Goal: Use online tool/utility: Utilize a website feature to perform a specific function

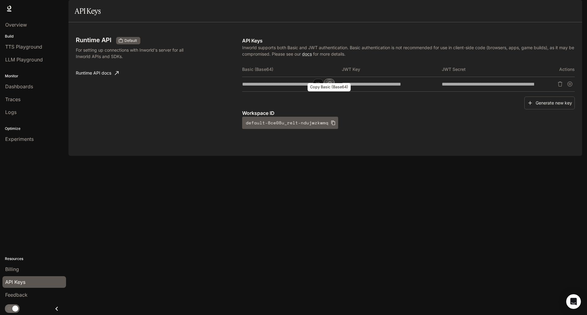
click at [330, 87] on icon "Copy Basic (Base64)" at bounding box center [329, 84] width 5 height 5
click at [19, 268] on div "Billing" at bounding box center [34, 269] width 58 height 7
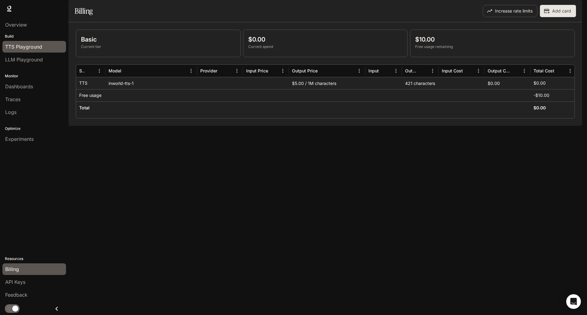
click at [25, 43] on link "TTS Playground" at bounding box center [34, 47] width 64 height 12
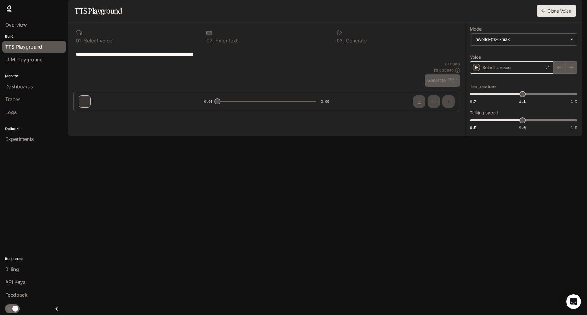
click at [540, 74] on div "Select a voice" at bounding box center [511, 67] width 83 height 12
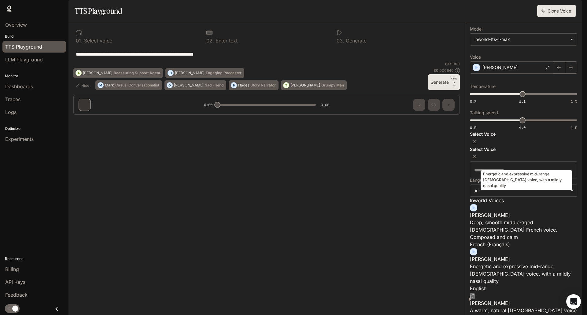
click at [510, 263] on p "Energetic and expressive mid-range [DEMOGRAPHIC_DATA] voice, with a mildly nasa…" at bounding box center [523, 274] width 107 height 22
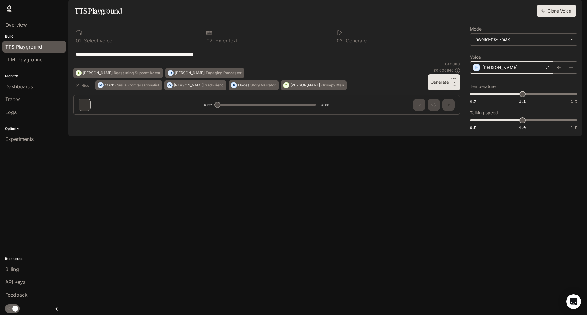
click at [535, 74] on div "[PERSON_NAME]" at bounding box center [511, 67] width 83 height 12
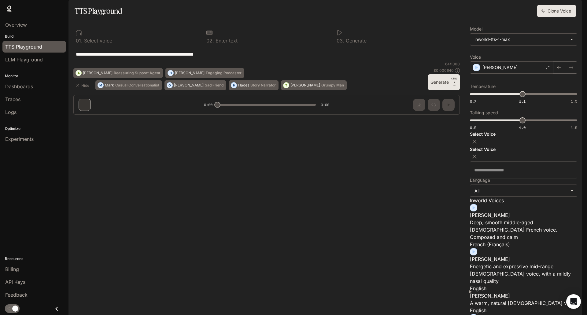
click at [322, 58] on textarea "**********" at bounding box center [267, 54] width 382 height 7
click at [347, 61] on div "**********" at bounding box center [267, 54] width 382 height 15
click at [441, 61] on div "**********" at bounding box center [267, 54] width 382 height 15
click at [478, 154] on icon "button" at bounding box center [475, 157] width 6 height 6
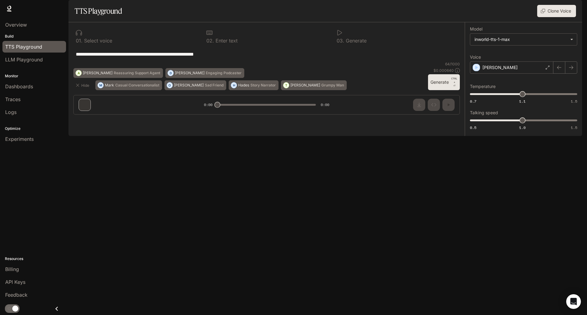
click at [438, 90] on button "Generate CTRL + ⏎" at bounding box center [444, 82] width 32 height 16
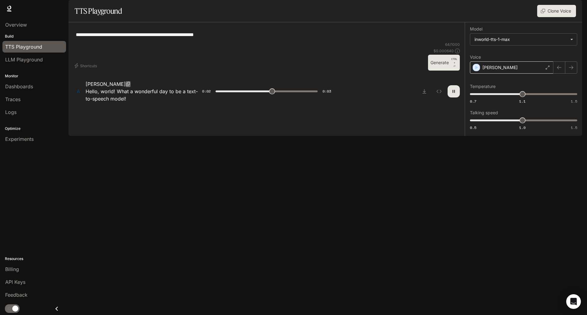
click at [536, 74] on div "[PERSON_NAME]" at bounding box center [511, 67] width 83 height 12
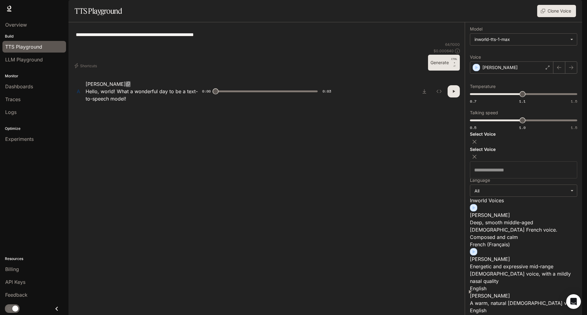
click at [524, 292] on p "[PERSON_NAME]" at bounding box center [523, 295] width 107 height 7
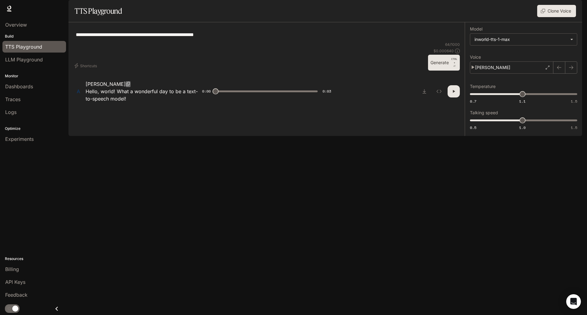
click at [451, 94] on icon "button" at bounding box center [453, 91] width 5 height 5
click at [503, 136] on div "**********" at bounding box center [523, 79] width 117 height 114
click at [155, 102] on p "Hello, world! What a wonderful day to be a text-to-speech model!" at bounding box center [144, 95] width 117 height 15
click at [96, 88] on p "[PERSON_NAME]" at bounding box center [106, 83] width 40 height 7
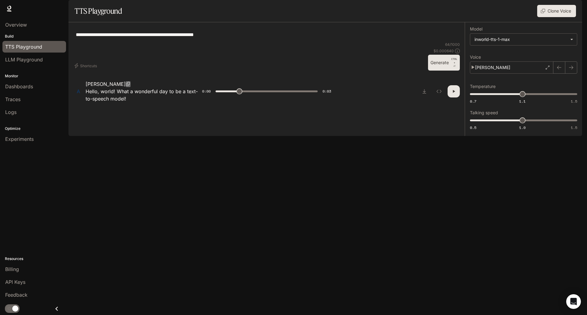
click at [98, 88] on p "[PERSON_NAME]" at bounding box center [106, 83] width 40 height 7
click at [437, 94] on icon "Inspect" at bounding box center [439, 91] width 5 height 5
click at [202, 315] on button "Response" at bounding box center [211, 318] width 20 height 6
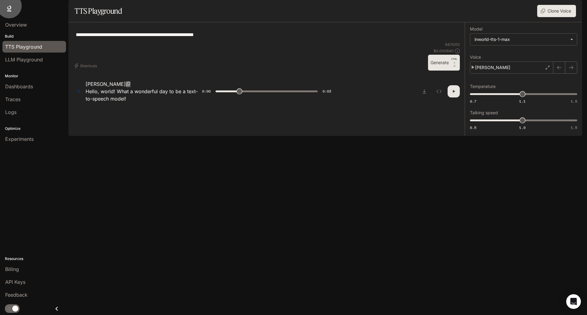
click at [508, 56] on body "**********" at bounding box center [293, 157] width 587 height 315
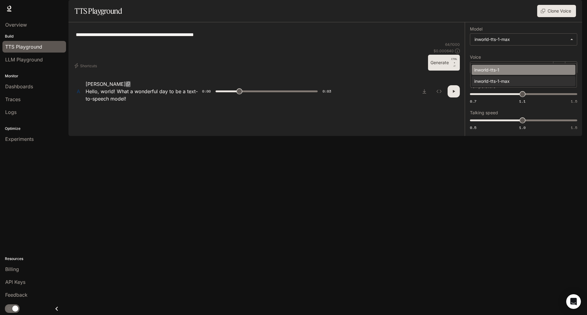
click at [507, 71] on div "inworld-tts-1" at bounding box center [522, 70] width 96 height 6
type input "***"
type input "**********"
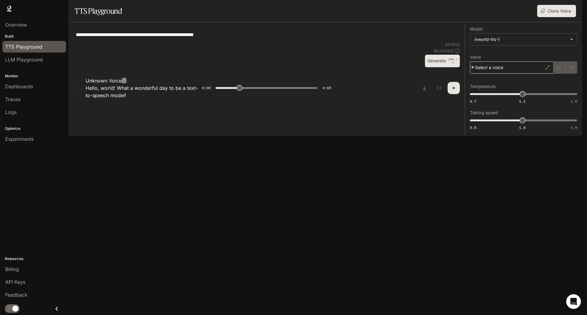
click at [536, 74] on div "Select a voice" at bounding box center [511, 67] width 83 height 12
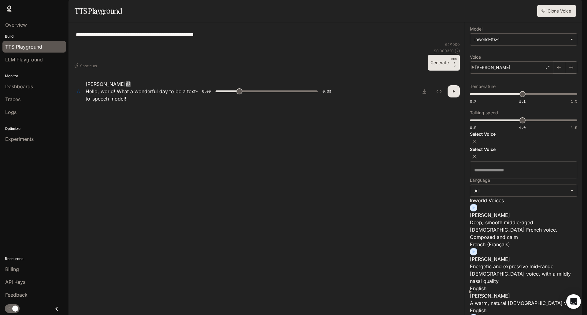
click at [477, 155] on icon "button" at bounding box center [475, 157] width 4 height 4
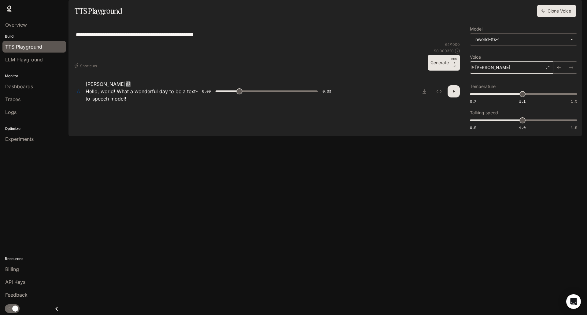
click at [539, 74] on div "[PERSON_NAME]" at bounding box center [511, 67] width 83 height 12
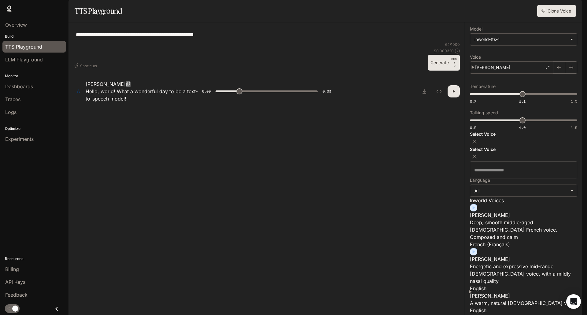
click at [514, 292] on p "[PERSON_NAME]" at bounding box center [523, 295] width 107 height 7
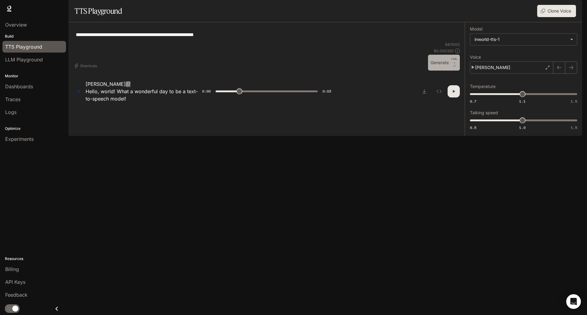
click at [431, 71] on button "Generate CTRL + ⏎" at bounding box center [444, 63] width 32 height 16
click at [541, 74] on div "[PERSON_NAME]" at bounding box center [511, 67] width 83 height 12
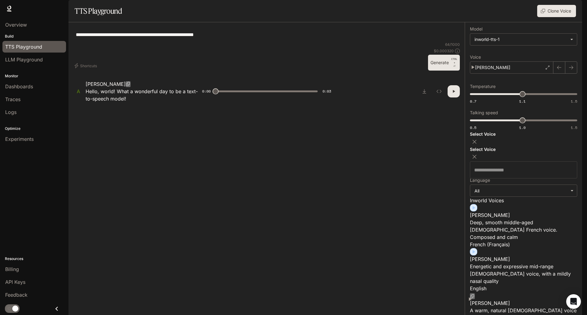
scroll to position [61, 0]
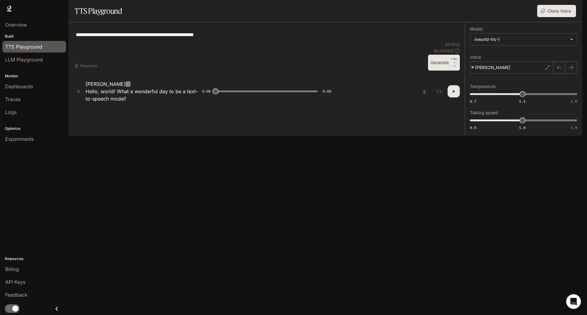
click at [439, 71] on button "Generate CTRL + ⏎" at bounding box center [444, 63] width 32 height 16
click at [529, 74] on div "[PERSON_NAME]" at bounding box center [511, 67] width 83 height 12
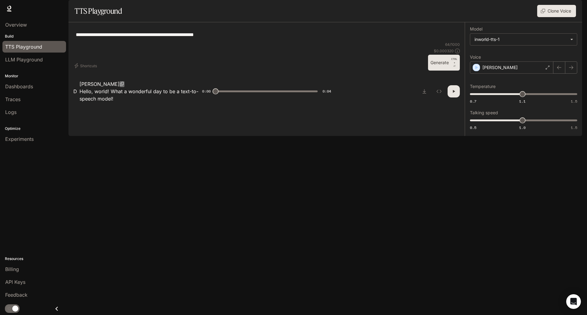
click at [435, 71] on button "Generate CTRL + ⏎" at bounding box center [444, 63] width 32 height 16
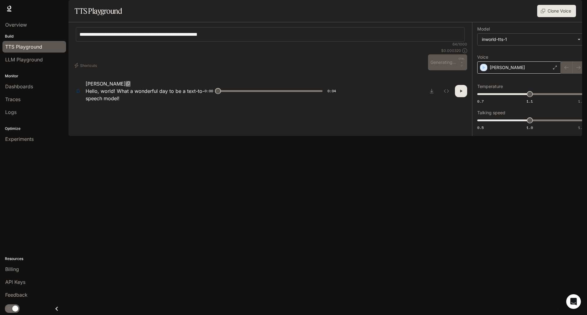
click at [529, 74] on div "[PERSON_NAME]" at bounding box center [518, 67] width 83 height 12
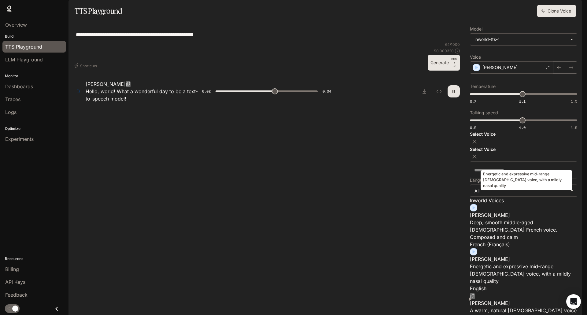
click at [517, 263] on p "Energetic and expressive mid-range [DEMOGRAPHIC_DATA] voice, with a mildly nasa…" at bounding box center [523, 274] width 107 height 22
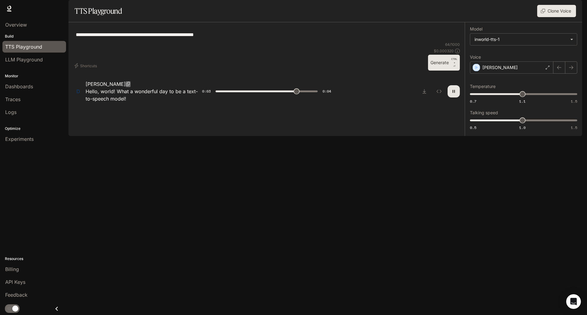
click at [441, 71] on button "Generate CTRL + ⏎" at bounding box center [444, 63] width 32 height 16
click at [525, 74] on div "[PERSON_NAME]" at bounding box center [511, 67] width 83 height 12
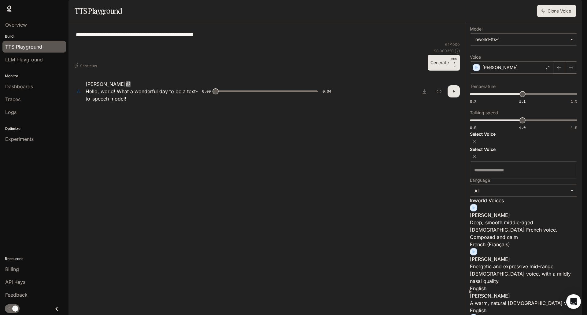
scroll to position [459, 0]
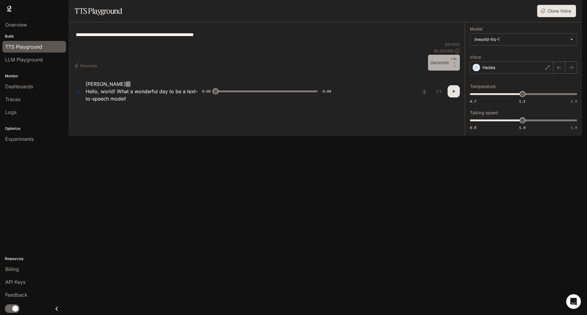
click at [434, 71] on button "Generate CTRL + ⏎" at bounding box center [444, 63] width 32 height 16
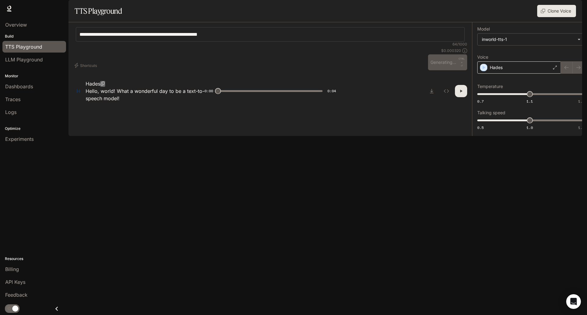
click at [539, 74] on div "Hades" at bounding box center [518, 67] width 83 height 12
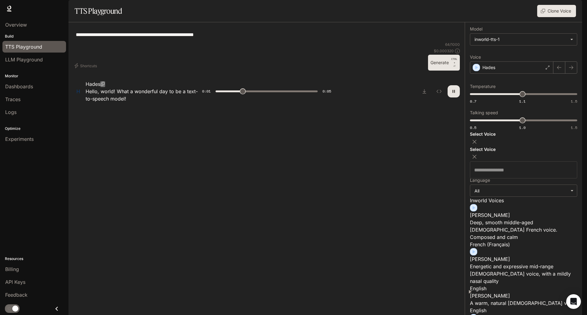
scroll to position [367, 0]
type input "*"
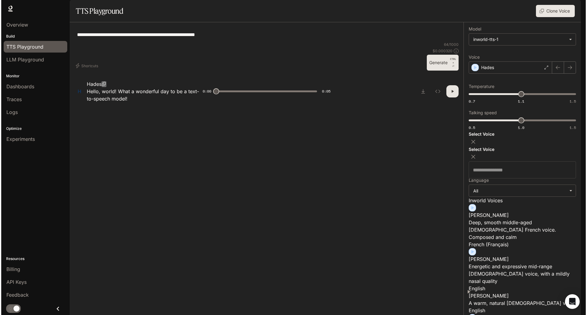
scroll to position [0, 0]
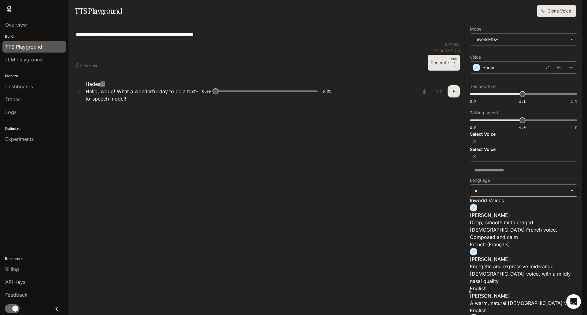
click at [496, 86] on body "**********" at bounding box center [293, 157] width 587 height 315
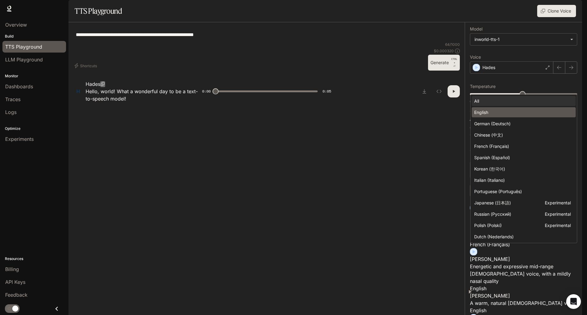
click at [497, 110] on div "English" at bounding box center [522, 112] width 97 height 6
type input "*****"
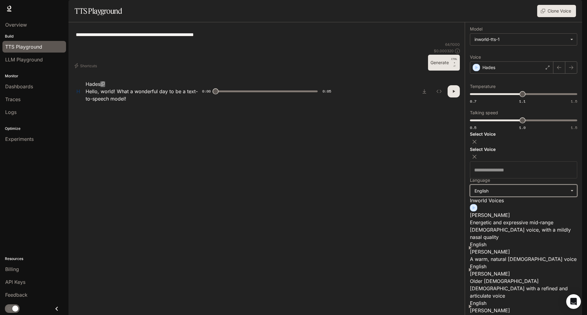
scroll to position [245, 0]
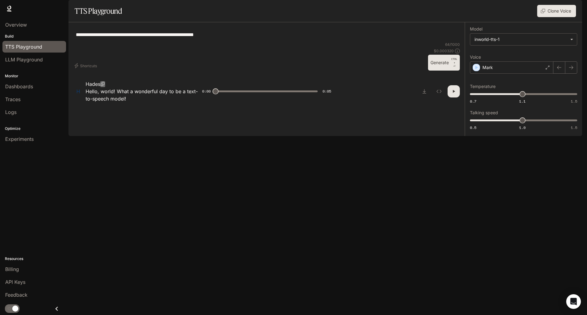
click at [438, 71] on button "Generate CTRL + ⏎" at bounding box center [444, 63] width 32 height 16
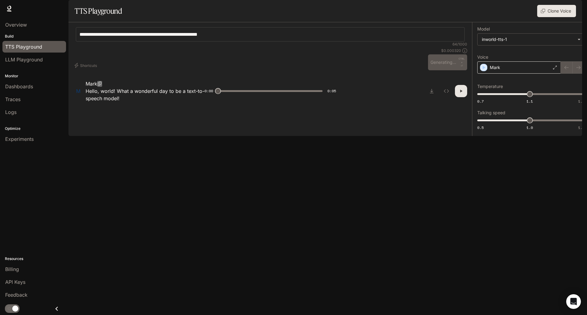
click at [553, 69] on icon at bounding box center [555, 68] width 4 height 4
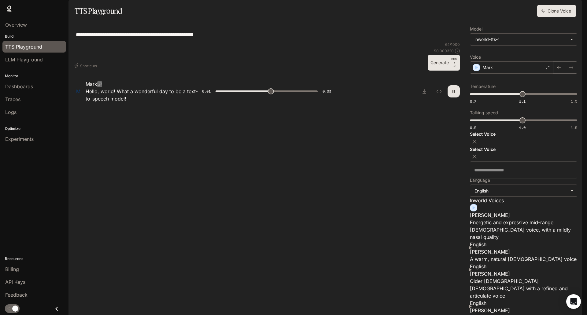
scroll to position [329, 0]
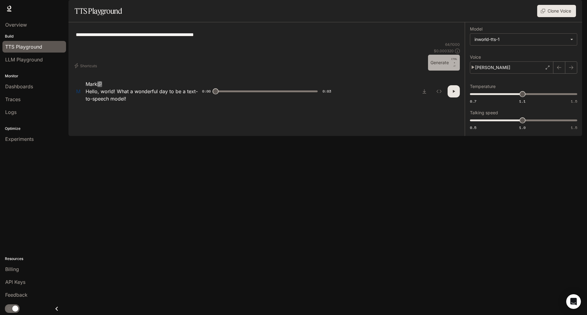
click at [437, 71] on button "Generate CTRL + ⏎" at bounding box center [444, 63] width 32 height 16
type input "*"
click at [539, 74] on div "[PERSON_NAME]" at bounding box center [511, 67] width 83 height 12
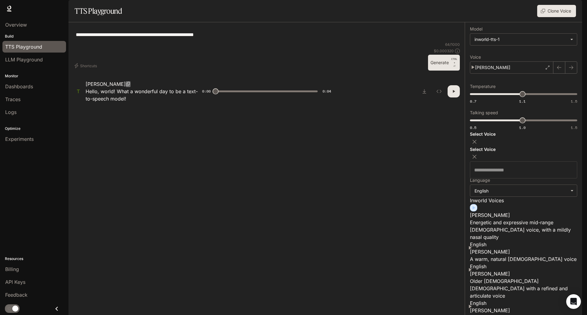
scroll to position [33, 0]
click at [574, 147] on div "Select Voice" at bounding box center [523, 154] width 107 height 15
click at [478, 154] on icon "button" at bounding box center [475, 157] width 6 height 6
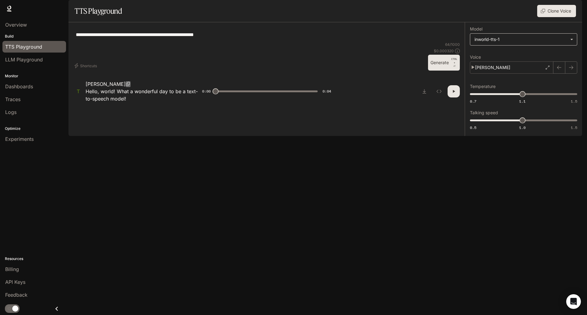
click at [569, 56] on body "**********" at bounding box center [293, 157] width 587 height 315
click at [569, 56] on div at bounding box center [293, 157] width 587 height 315
